Goal: Information Seeking & Learning: Learn about a topic

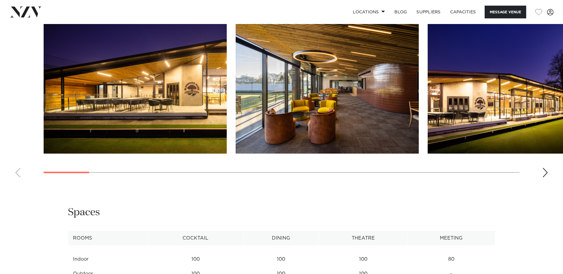
scroll to position [623, 0]
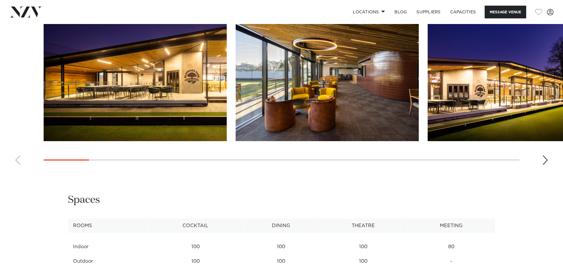
click at [545, 158] on div "Next slide" at bounding box center [545, 159] width 6 height 9
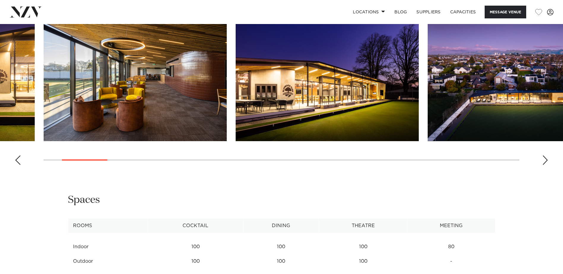
click at [545, 158] on div "Next slide" at bounding box center [545, 159] width 6 height 9
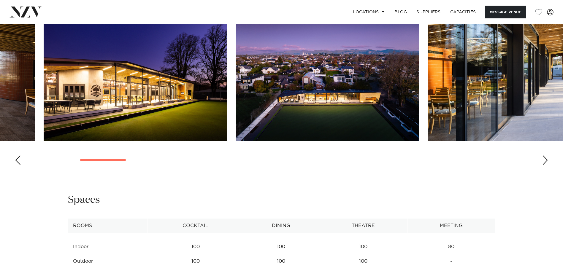
click at [545, 158] on div "Next slide" at bounding box center [545, 159] width 6 height 9
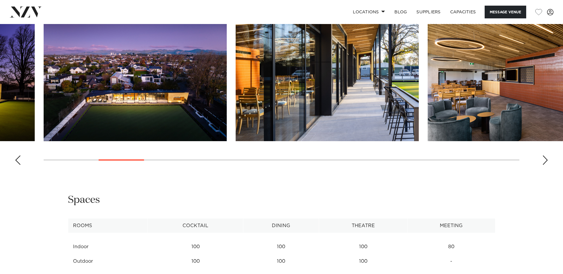
click at [545, 158] on div "Next slide" at bounding box center [545, 159] width 6 height 9
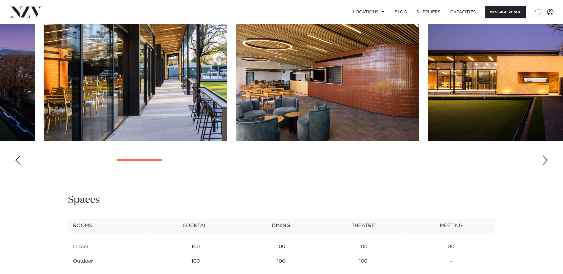
click at [545, 158] on div "Next slide" at bounding box center [545, 159] width 6 height 9
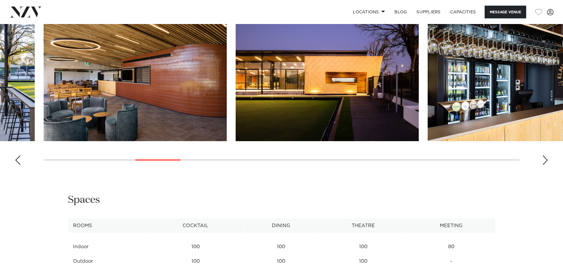
click at [545, 158] on div "Next slide" at bounding box center [545, 159] width 6 height 9
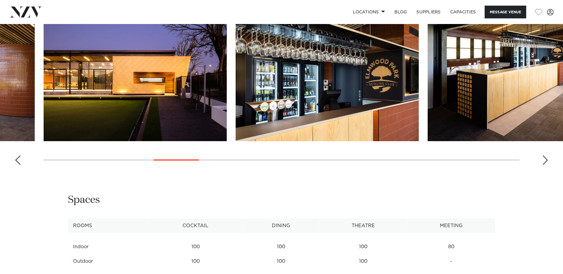
click at [545, 158] on div "Next slide" at bounding box center [545, 159] width 6 height 9
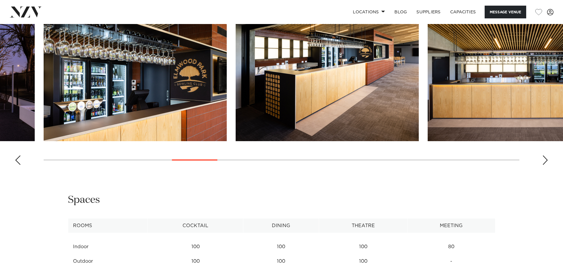
click at [545, 158] on div "Next slide" at bounding box center [545, 159] width 6 height 9
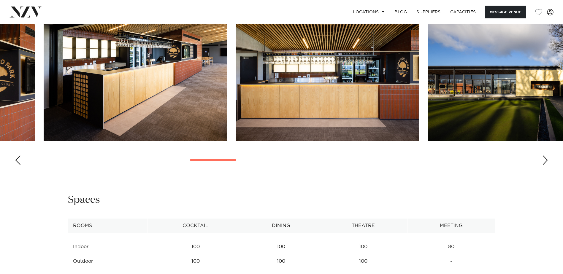
click at [545, 158] on div "Next slide" at bounding box center [545, 159] width 6 height 9
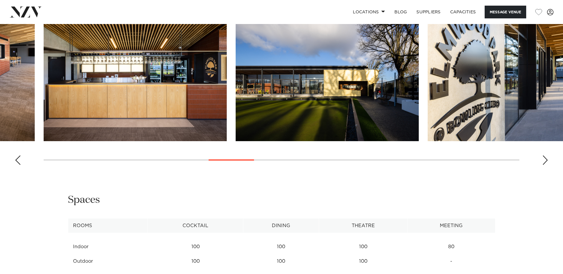
click at [545, 158] on div "Next slide" at bounding box center [545, 159] width 6 height 9
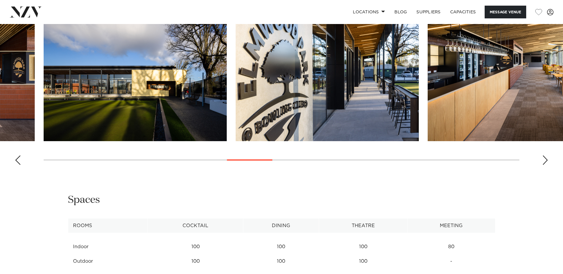
click at [545, 158] on div "Next slide" at bounding box center [545, 159] width 6 height 9
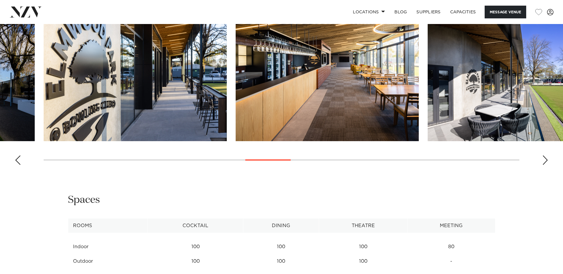
click at [545, 158] on div "Next slide" at bounding box center [545, 159] width 6 height 9
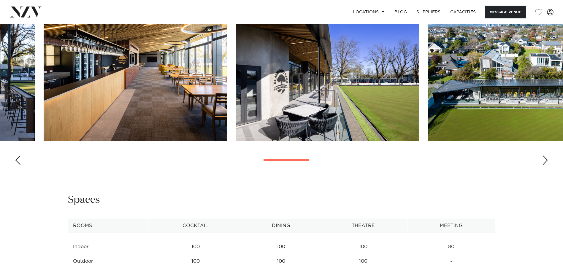
click at [545, 158] on div "Next slide" at bounding box center [545, 159] width 6 height 9
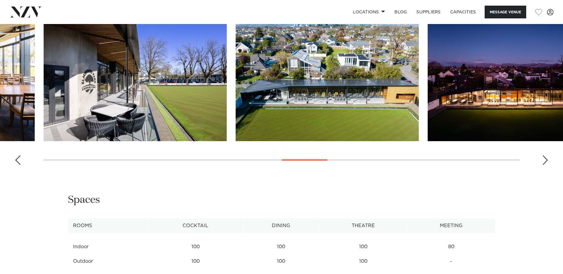
click at [545, 158] on div "Next slide" at bounding box center [545, 159] width 6 height 9
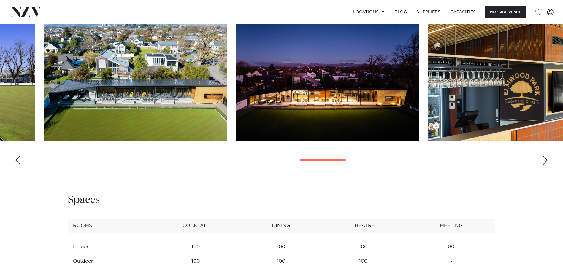
click at [545, 158] on div "Next slide" at bounding box center [545, 159] width 6 height 9
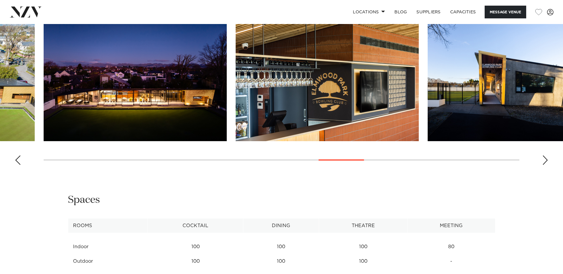
click at [545, 158] on div "Next slide" at bounding box center [545, 159] width 6 height 9
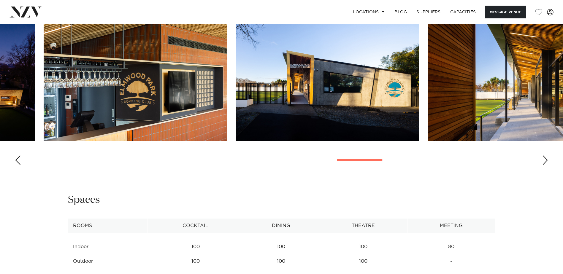
click at [545, 158] on div "Next slide" at bounding box center [545, 159] width 6 height 9
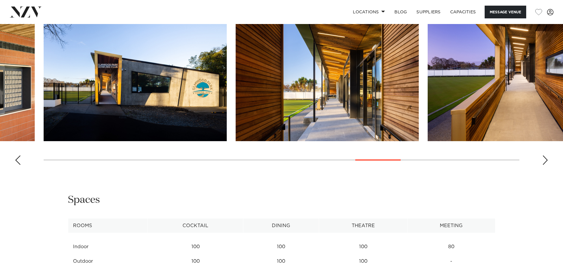
click at [545, 158] on div "Next slide" at bounding box center [545, 159] width 6 height 9
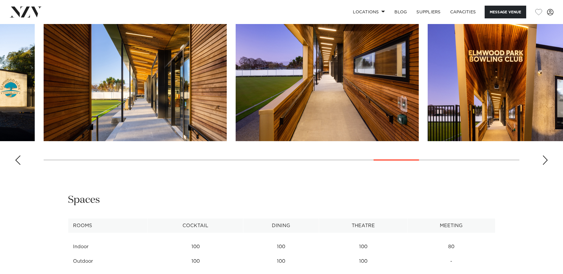
click at [545, 158] on div "Next slide" at bounding box center [545, 159] width 6 height 9
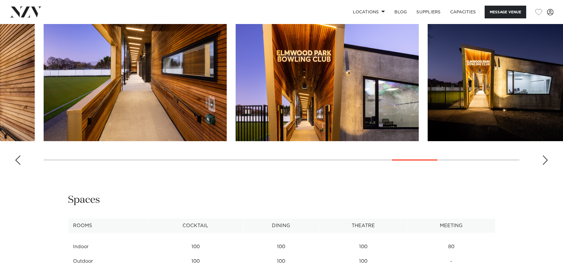
click at [545, 158] on div "Next slide" at bounding box center [545, 159] width 6 height 9
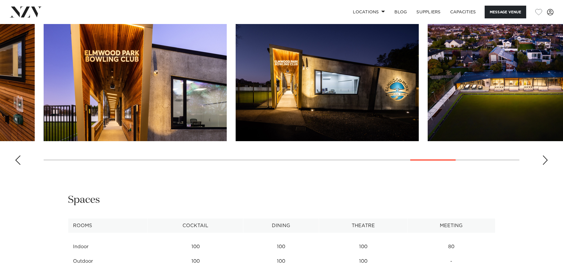
click at [545, 158] on div "Next slide" at bounding box center [545, 159] width 6 height 9
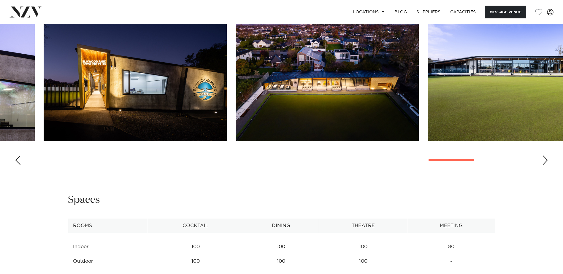
click at [545, 158] on div "Next slide" at bounding box center [545, 159] width 6 height 9
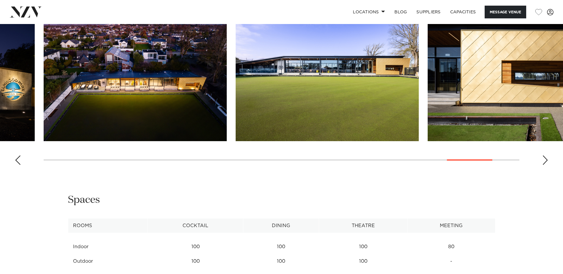
click at [545, 158] on div "Next slide" at bounding box center [545, 159] width 6 height 9
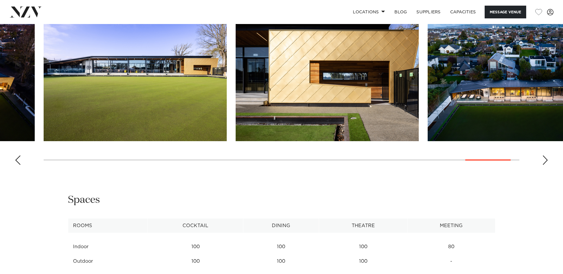
click at [545, 158] on div "Next slide" at bounding box center [545, 159] width 6 height 9
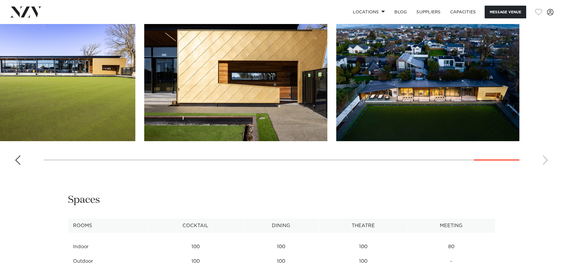
click at [15, 160] on div "Previous slide" at bounding box center [18, 159] width 6 height 9
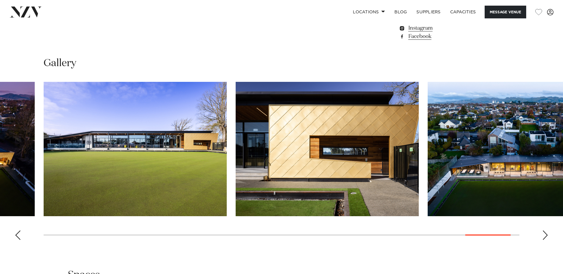
scroll to position [563, 0]
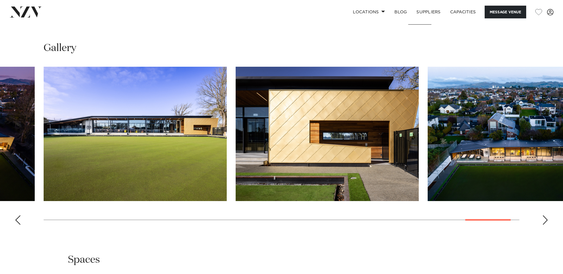
click at [12, 217] on swiper-container at bounding box center [281, 148] width 563 height 163
click at [15, 217] on swiper-container at bounding box center [281, 148] width 563 height 163
click at [18, 221] on div "Previous slide" at bounding box center [18, 219] width 6 height 9
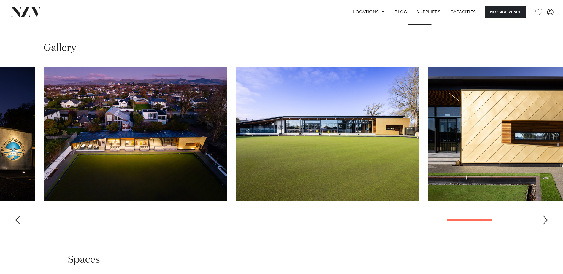
click at [18, 221] on div "Previous slide" at bounding box center [18, 219] width 6 height 9
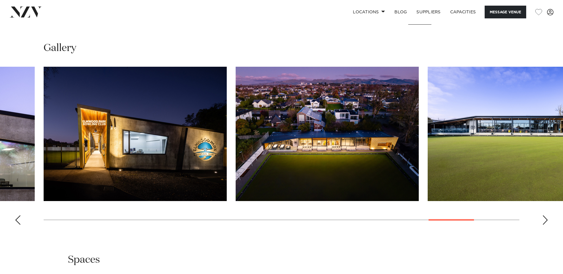
click at [18, 221] on div "Previous slide" at bounding box center [18, 219] width 6 height 9
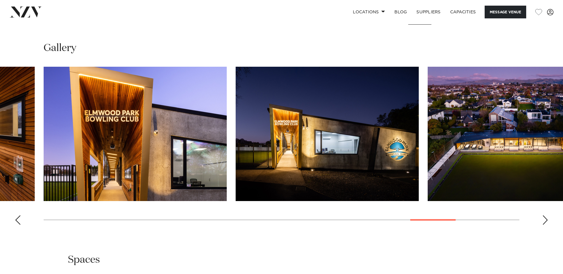
click at [18, 221] on div "Previous slide" at bounding box center [18, 219] width 6 height 9
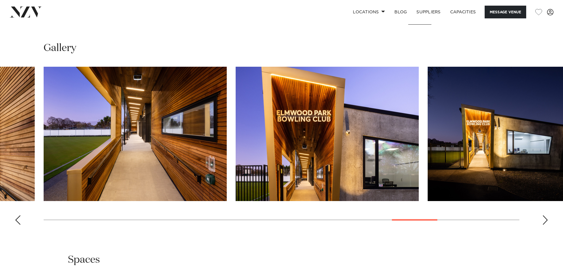
click at [18, 221] on div "Previous slide" at bounding box center [18, 219] width 6 height 9
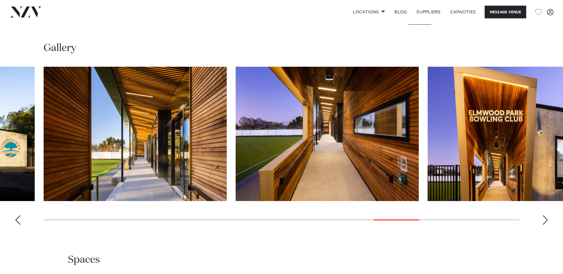
click at [18, 221] on div "Previous slide" at bounding box center [18, 219] width 6 height 9
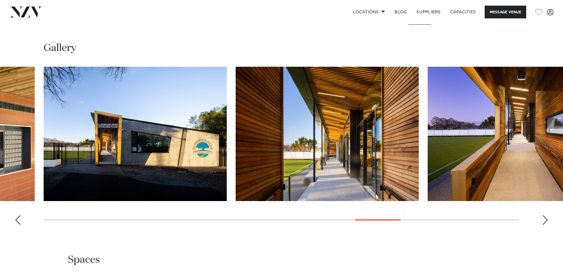
click at [18, 221] on div "Previous slide" at bounding box center [18, 219] width 6 height 9
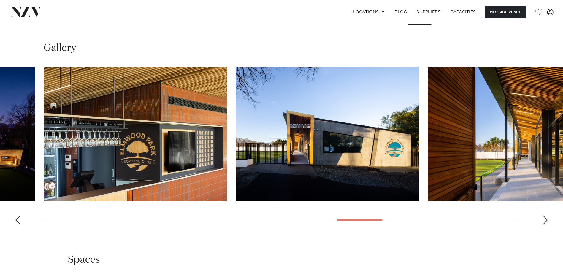
click at [18, 221] on div "Previous slide" at bounding box center [18, 219] width 6 height 9
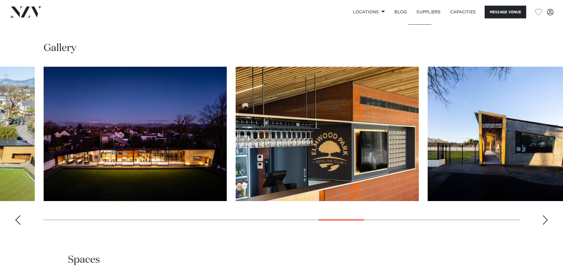
click at [18, 221] on div "Previous slide" at bounding box center [18, 219] width 6 height 9
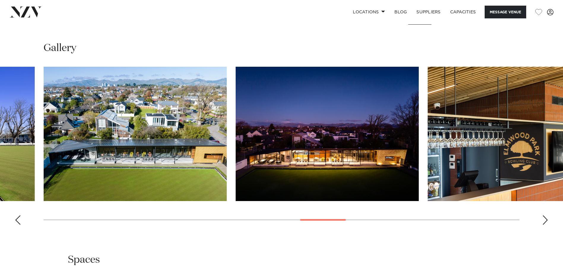
click at [18, 221] on div "Previous slide" at bounding box center [18, 219] width 6 height 9
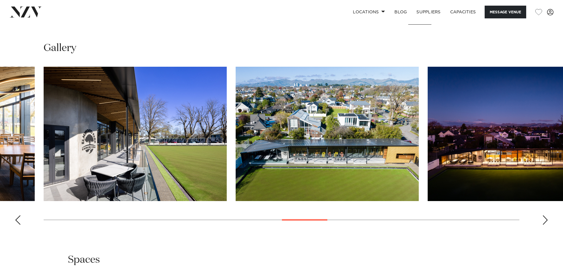
click at [18, 221] on div "Previous slide" at bounding box center [18, 219] width 6 height 9
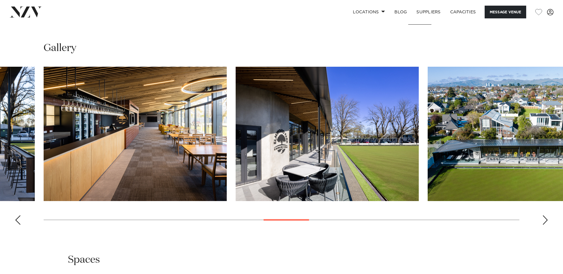
click at [18, 221] on div "Previous slide" at bounding box center [18, 219] width 6 height 9
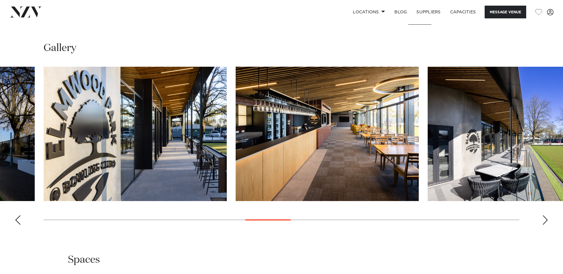
click at [18, 221] on div "Previous slide" at bounding box center [18, 219] width 6 height 9
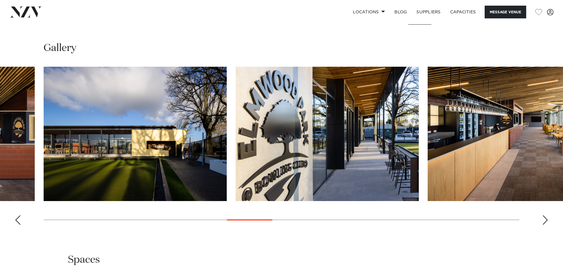
click at [18, 221] on div "Previous slide" at bounding box center [18, 219] width 6 height 9
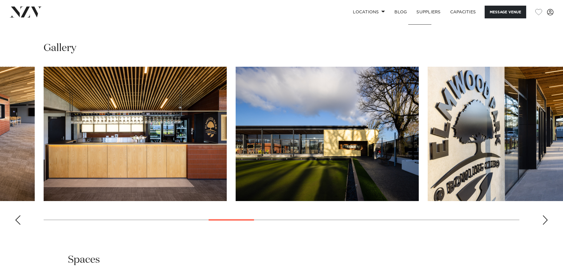
click at [18, 221] on div "Previous slide" at bounding box center [18, 219] width 6 height 9
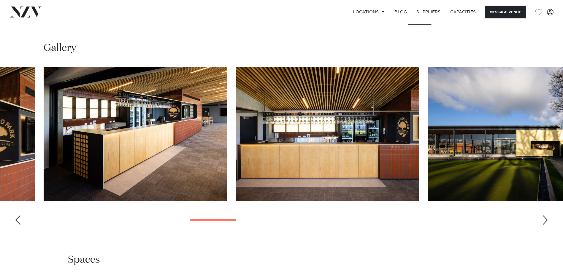
click at [18, 221] on div "Previous slide" at bounding box center [18, 219] width 6 height 9
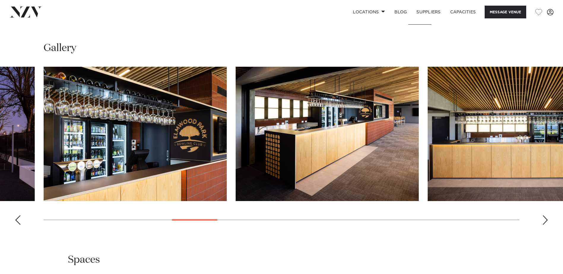
click at [18, 221] on div "Previous slide" at bounding box center [18, 219] width 6 height 9
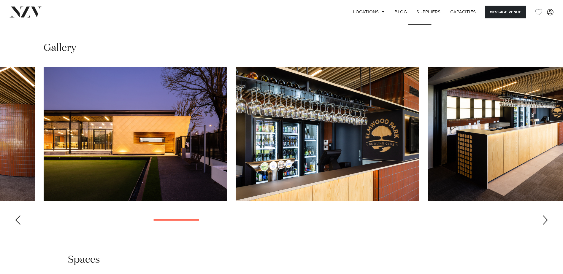
click at [18, 221] on div "Previous slide" at bounding box center [18, 219] width 6 height 9
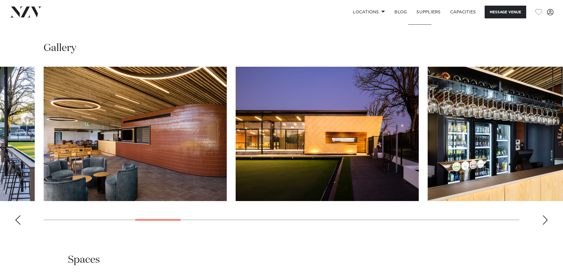
click at [18, 221] on div "Previous slide" at bounding box center [18, 219] width 6 height 9
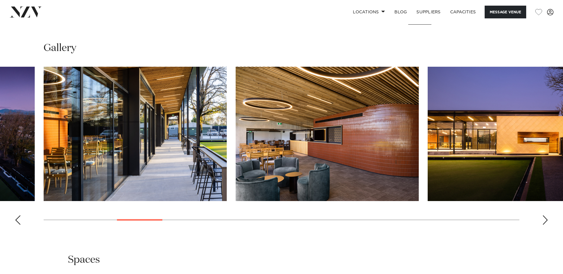
click at [18, 221] on div "Previous slide" at bounding box center [18, 219] width 6 height 9
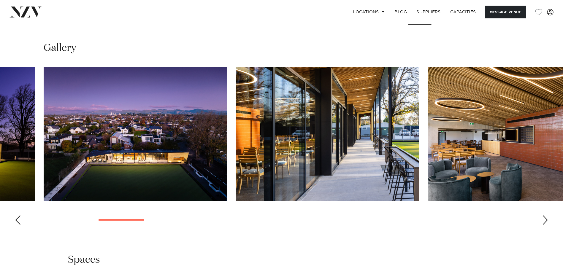
click at [548, 220] on div "Next slide" at bounding box center [545, 219] width 6 height 9
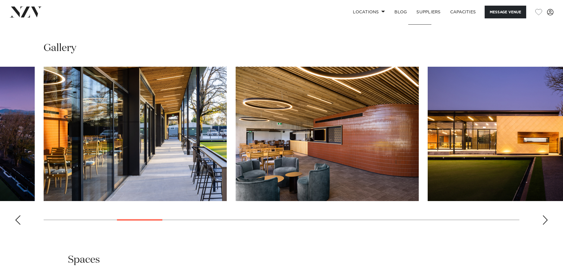
click at [545, 219] on div "Next slide" at bounding box center [545, 219] width 6 height 9
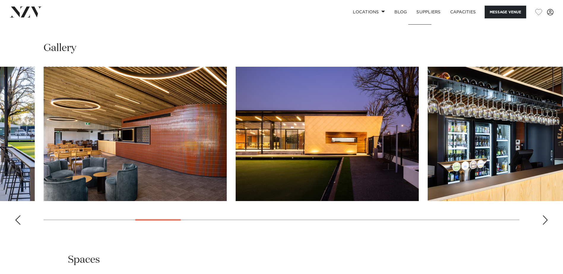
click at [545, 219] on div "Next slide" at bounding box center [545, 219] width 6 height 9
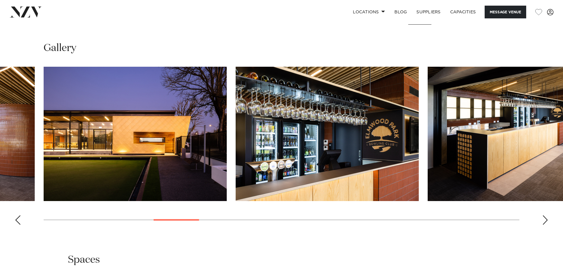
click at [545, 219] on div "Next slide" at bounding box center [545, 219] width 6 height 9
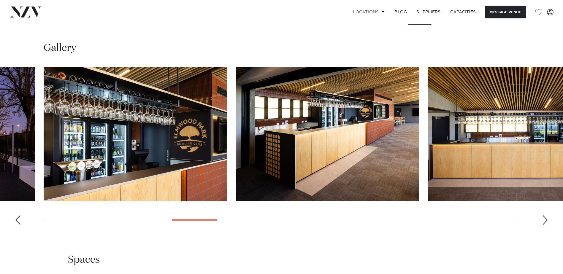
click at [360, 14] on link "Locations" at bounding box center [369, 12] width 42 height 13
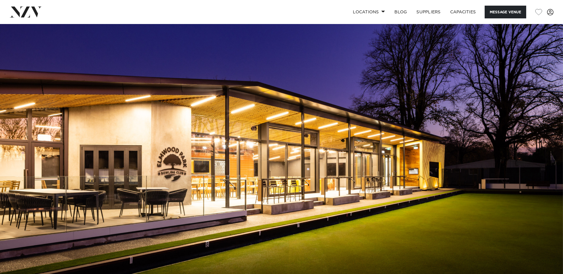
click at [318, 184] on img at bounding box center [281, 156] width 563 height 264
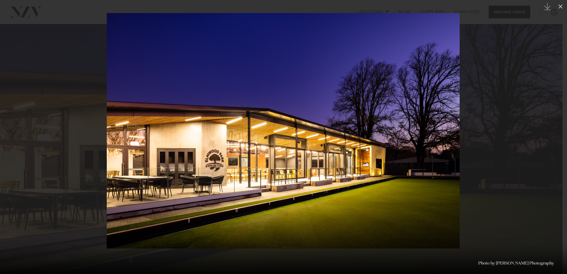
click at [462, 139] on div at bounding box center [283, 137] width 567 height 274
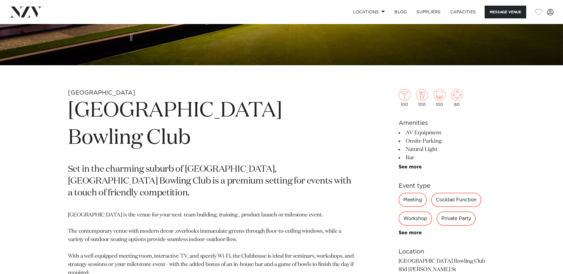
scroll to position [237, 0]
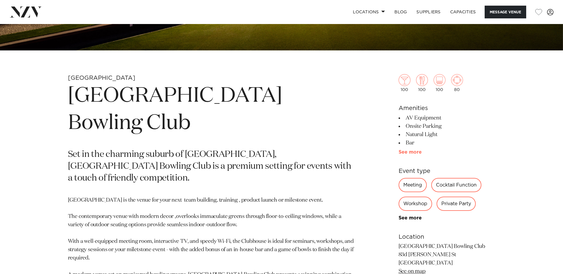
click at [405, 151] on link "See more" at bounding box center [421, 152] width 46 height 5
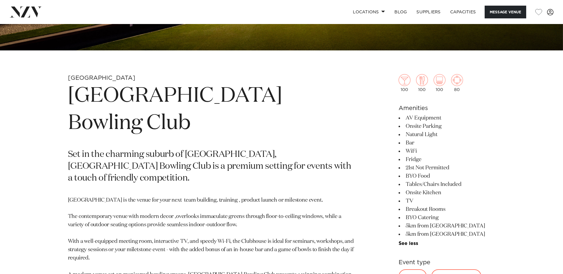
drag, startPoint x: 406, startPoint y: 166, endPoint x: 434, endPoint y: 166, distance: 27.9
click at [434, 166] on li "21st Not Permitted" at bounding box center [446, 168] width 97 height 8
drag, startPoint x: 434, startPoint y: 166, endPoint x: 463, endPoint y: 166, distance: 28.8
click at [463, 166] on li "21st Not Permitted" at bounding box center [446, 168] width 97 height 8
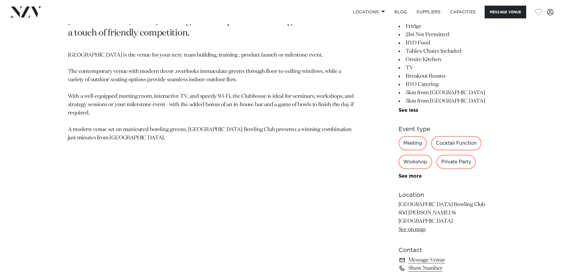
scroll to position [386, 0]
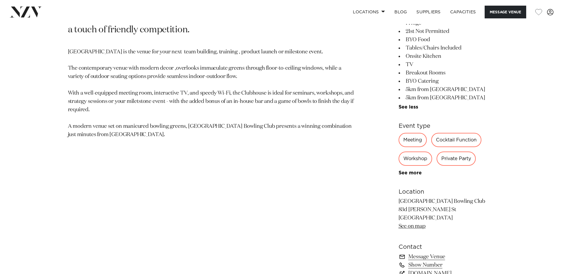
click at [458, 159] on div "Private Party" at bounding box center [455, 159] width 39 height 14
click at [403, 171] on link "See more" at bounding box center [421, 173] width 46 height 5
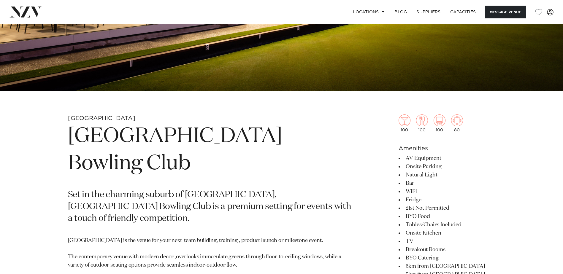
scroll to position [30, 0]
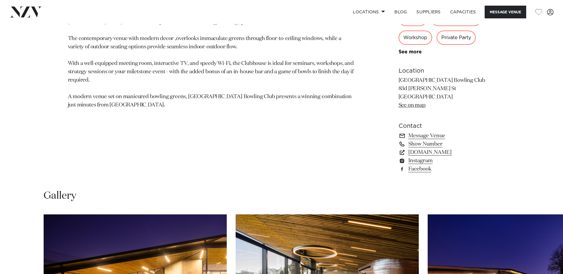
scroll to position [564, 0]
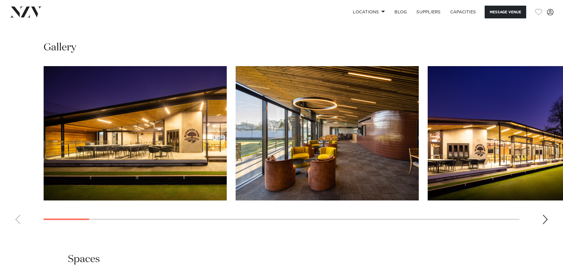
click at [124, 128] on img "1 / 26" at bounding box center [135, 133] width 183 height 134
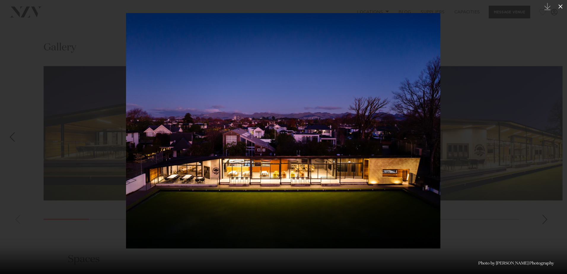
click at [559, 7] on icon at bounding box center [560, 6] width 7 height 7
